Goal: Task Accomplishment & Management: Use online tool/utility

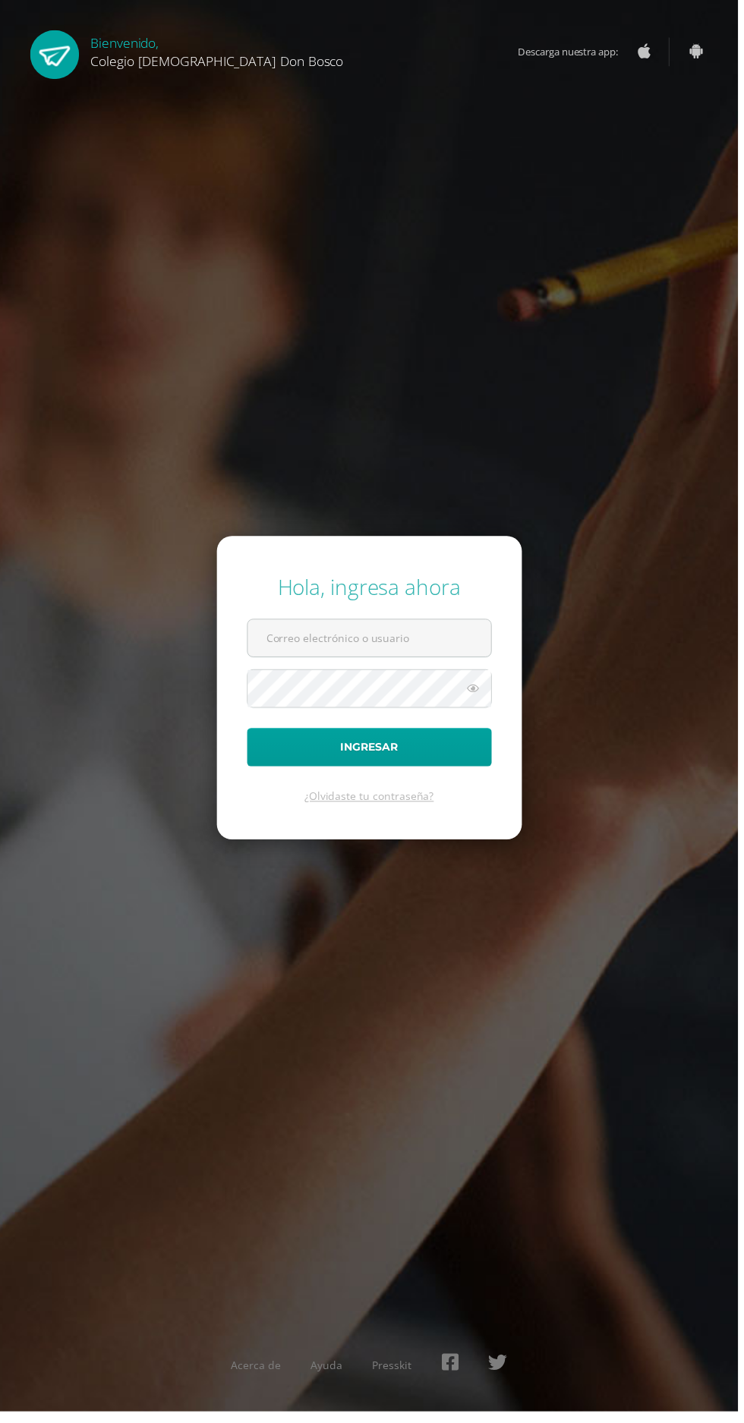
click at [318, 662] on input "text" at bounding box center [372, 642] width 245 height 37
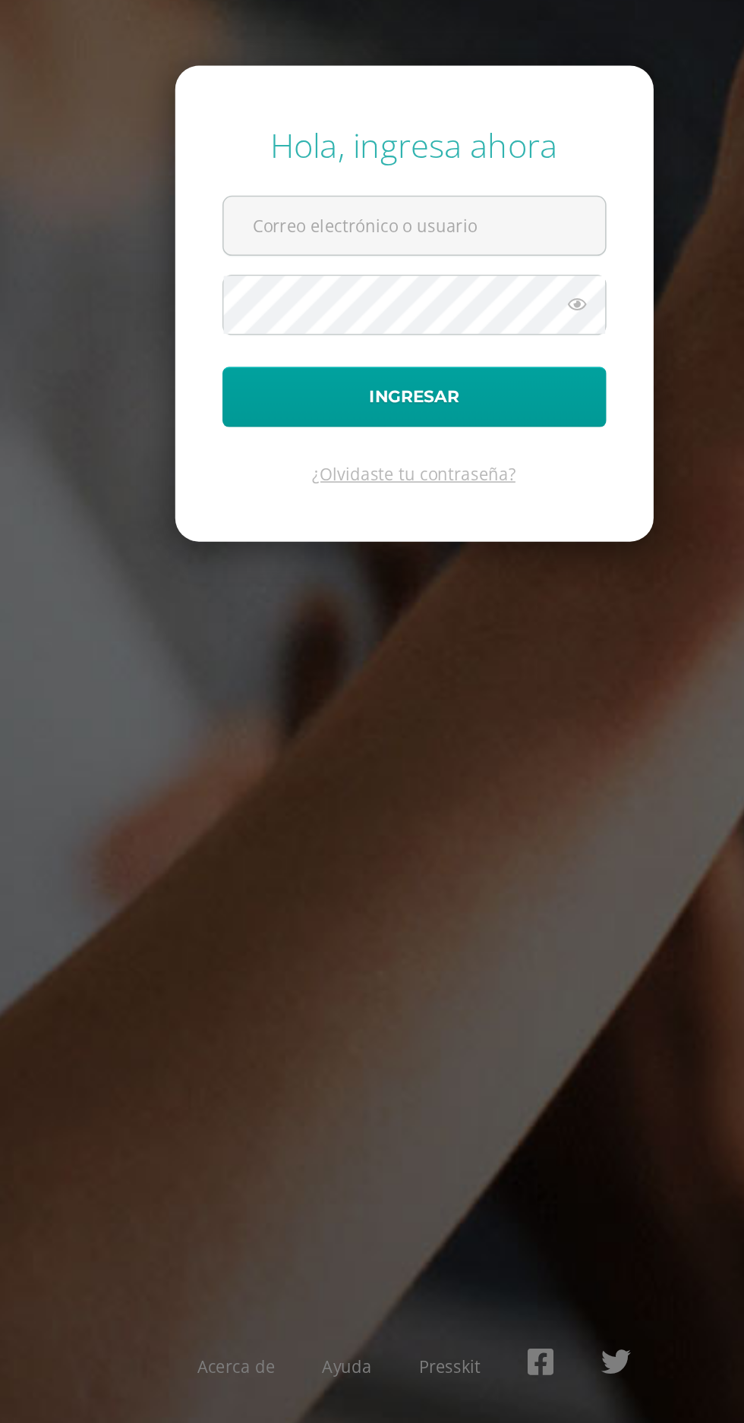
type input "[EMAIL_ADDRESS][DOMAIN_NAME]"
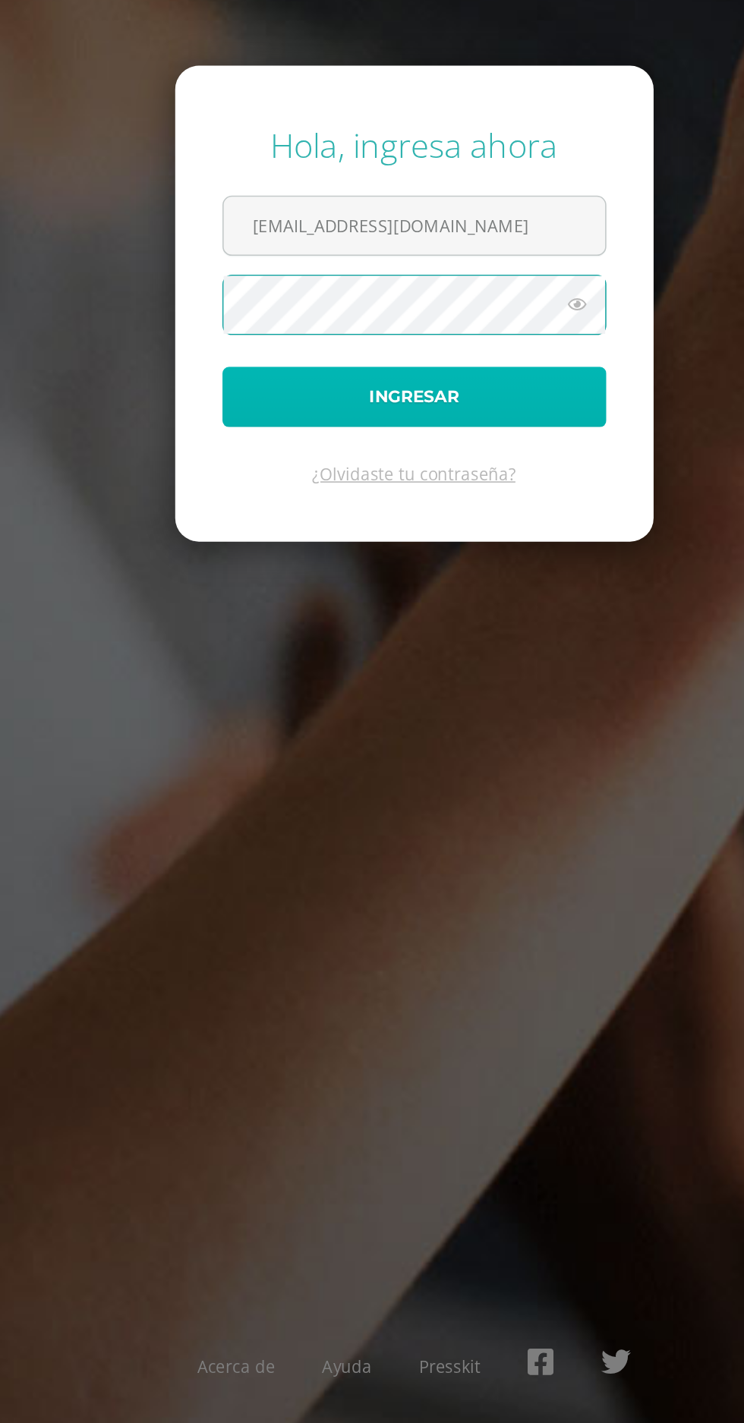
click at [403, 772] on button "Ingresar" at bounding box center [372, 753] width 247 height 39
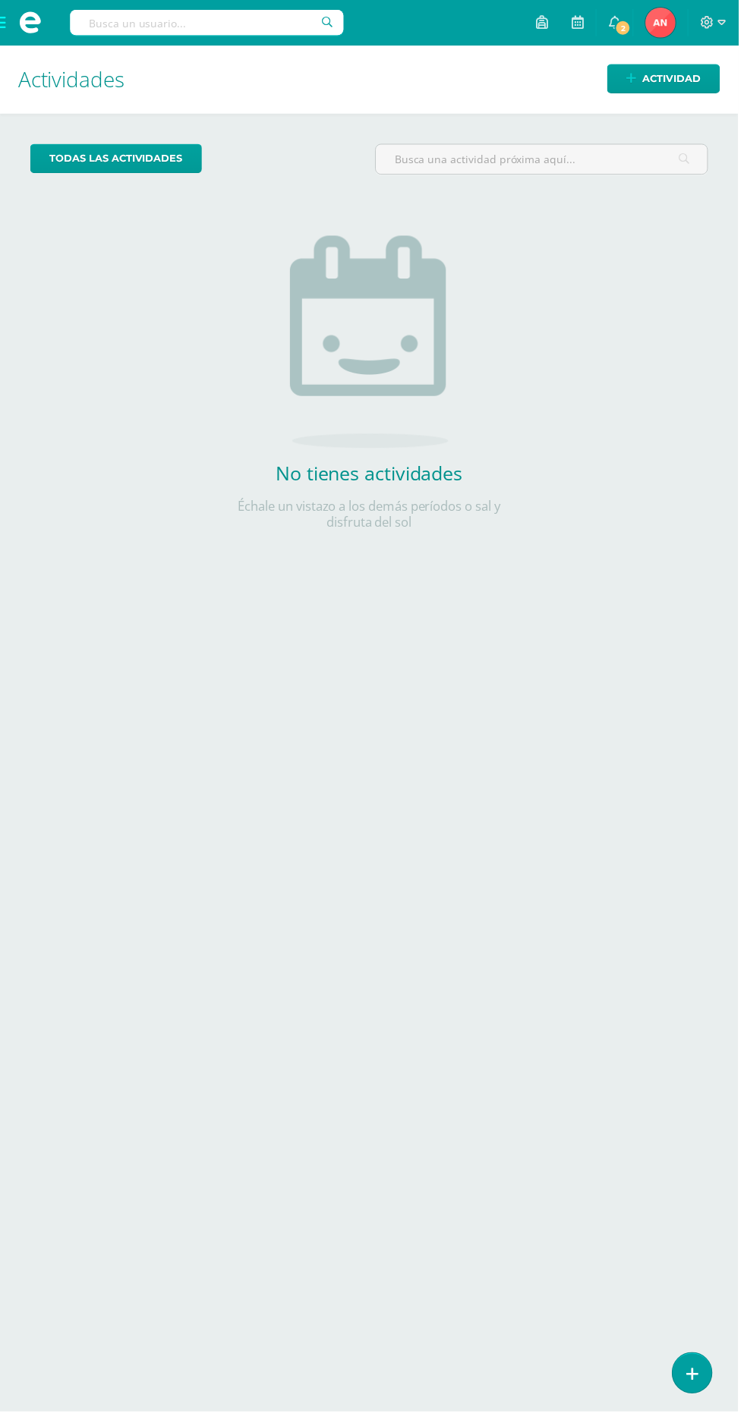
click at [51, 36] on span at bounding box center [30, 23] width 61 height 46
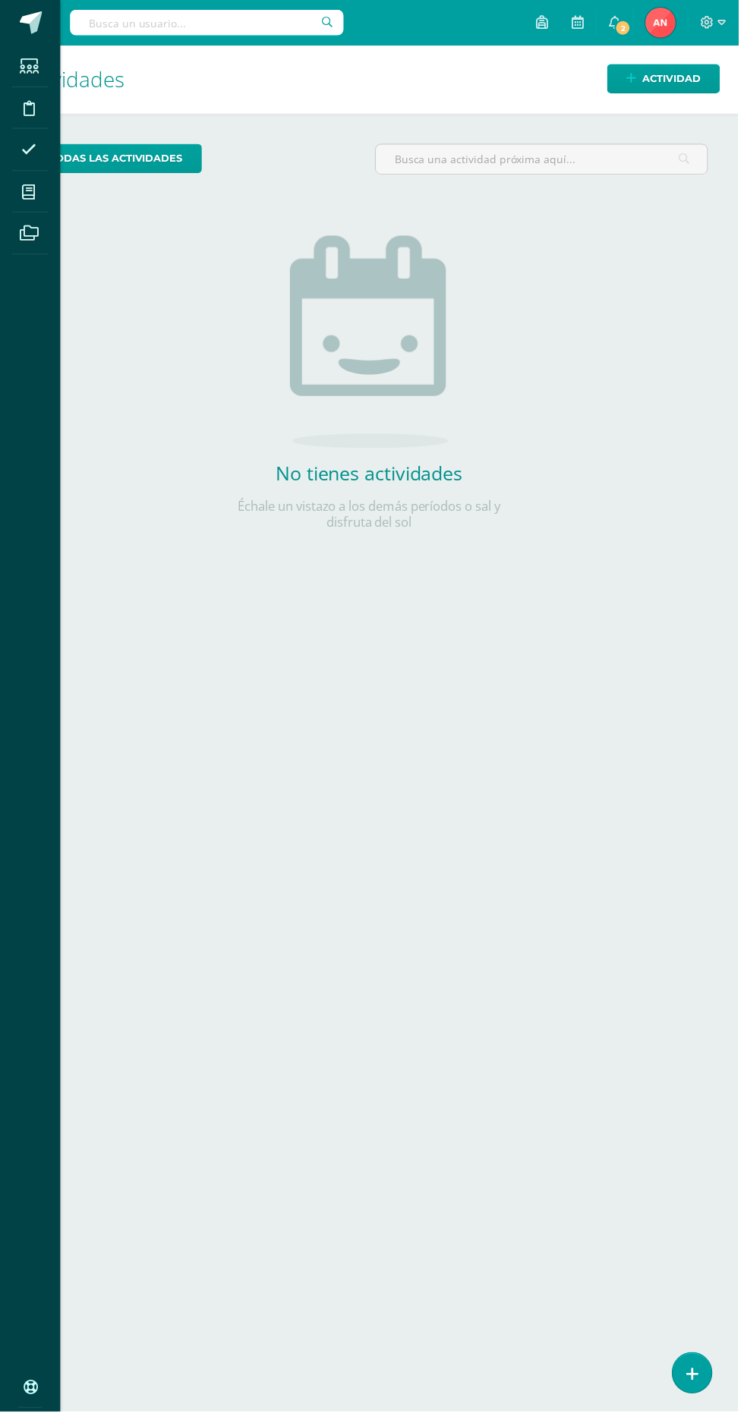
click at [33, 190] on icon at bounding box center [29, 193] width 14 height 15
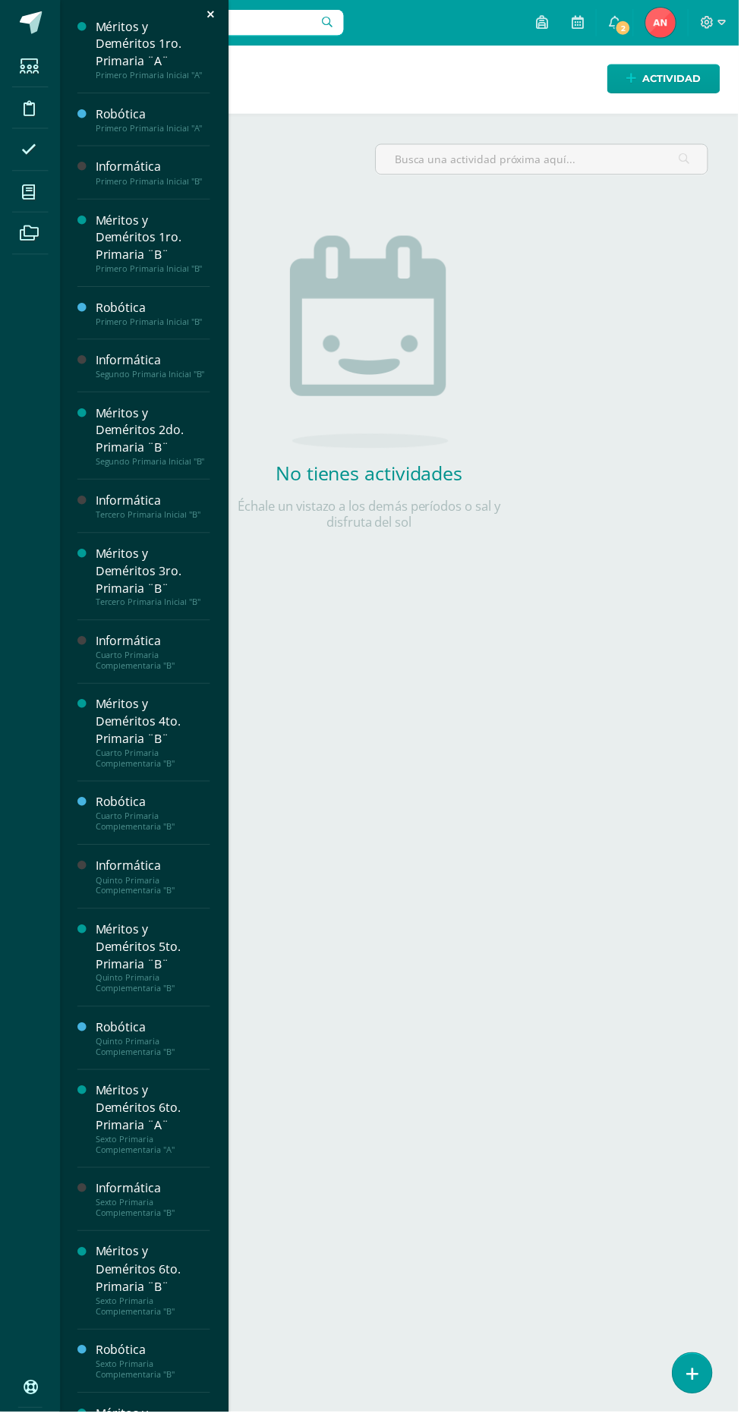
click at [151, 903] on div "Quinto Primaria Complementaria "B"" at bounding box center [153, 892] width 115 height 21
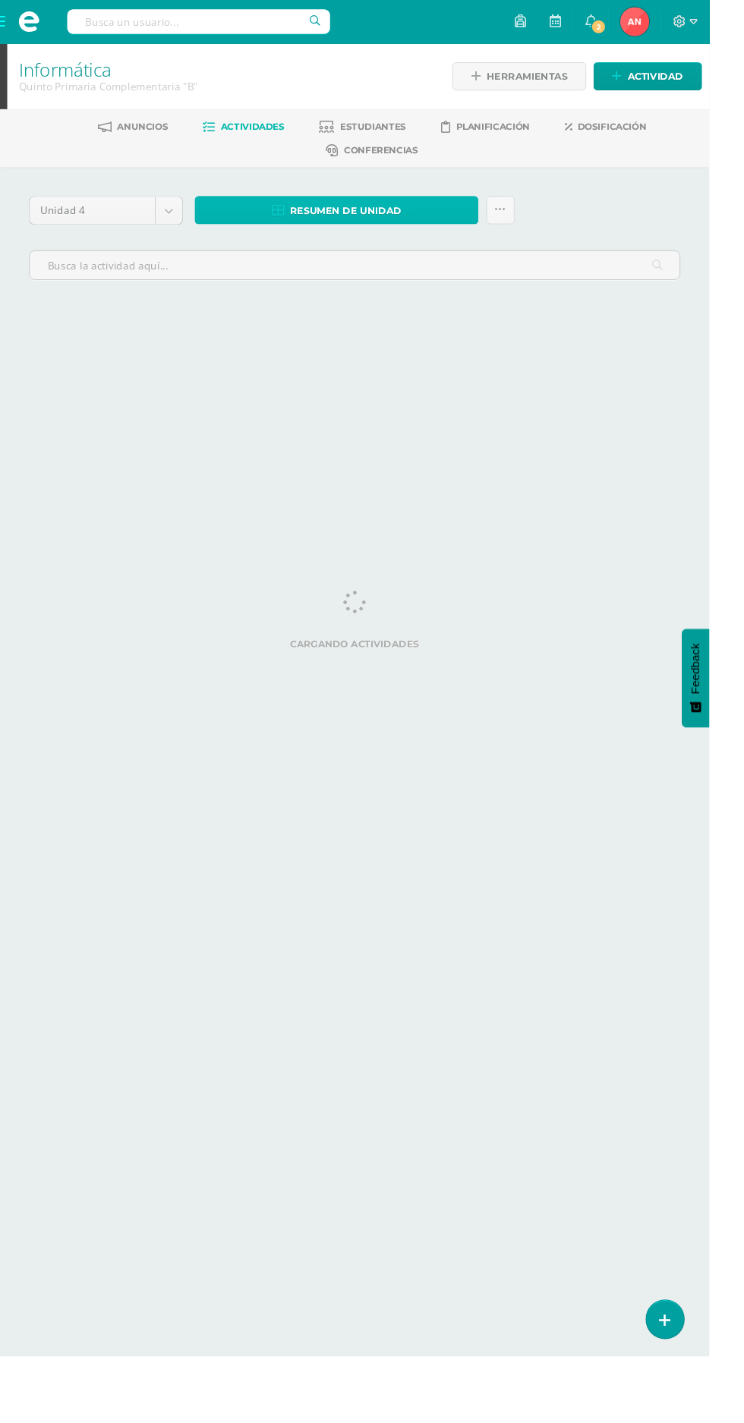
click at [376, 219] on span "Resumen de unidad" at bounding box center [362, 221] width 117 height 28
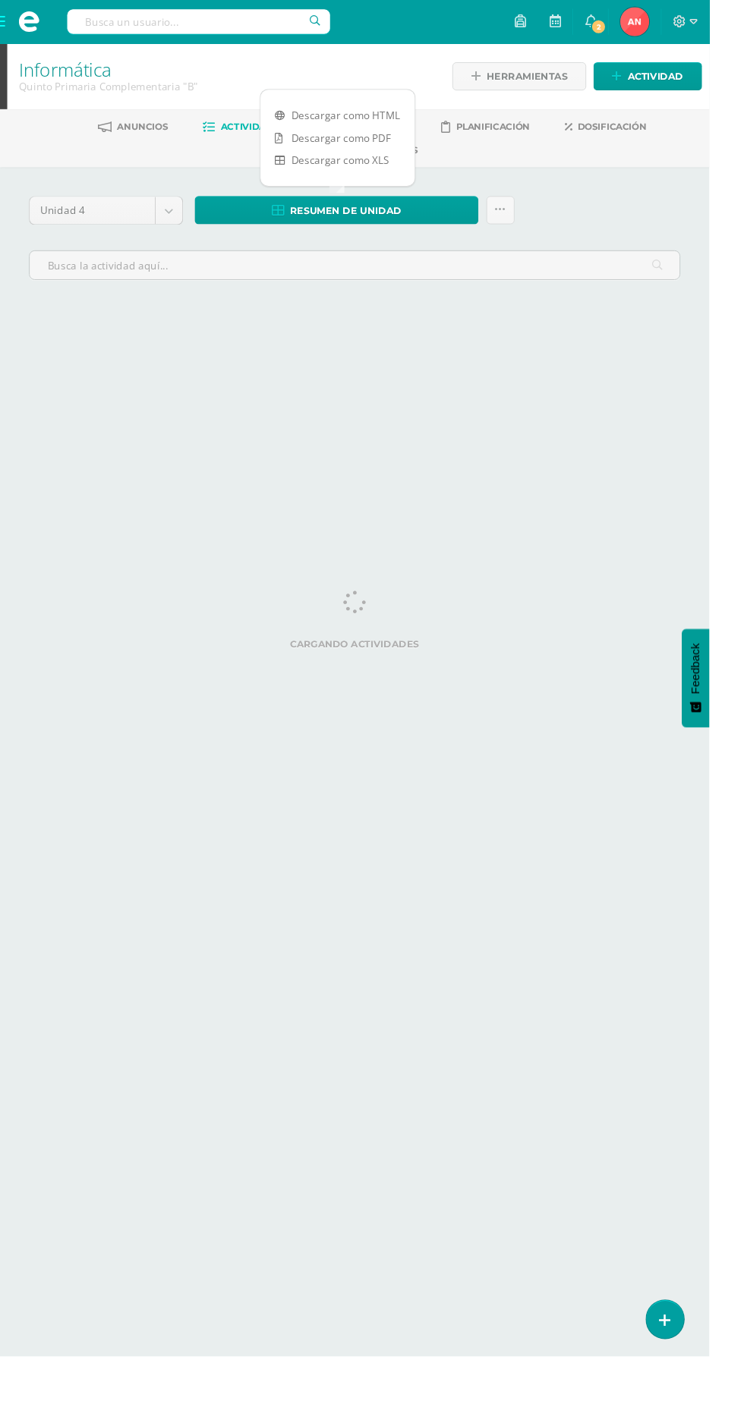
click at [368, 112] on link "Descargar como HTML" at bounding box center [354, 121] width 162 height 24
